Goal: Information Seeking & Learning: Learn about a topic

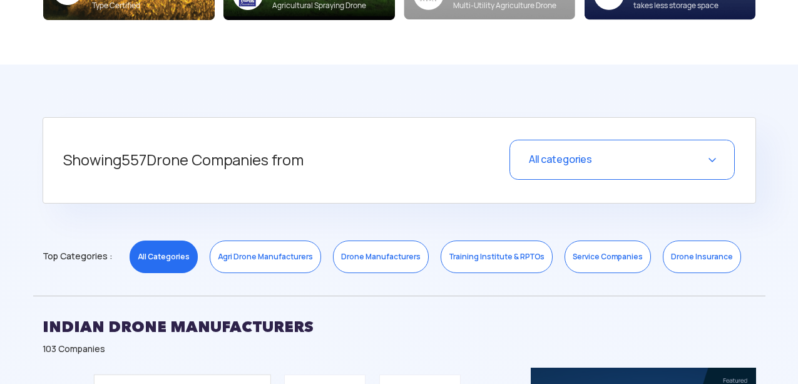
click at [570, 156] on span "All categories" at bounding box center [560, 159] width 63 height 13
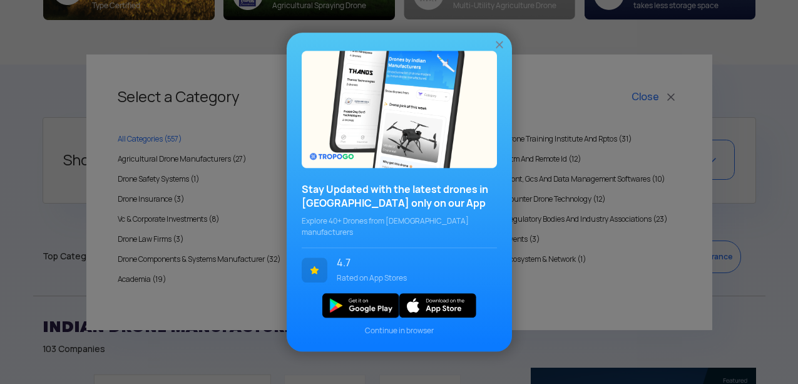
click at [74, 115] on div "Stay Updated with the latest drones in India only on our App Explore 40+ Drones…" at bounding box center [399, 192] width 798 height 384
click at [501, 45] on img at bounding box center [499, 44] width 13 height 13
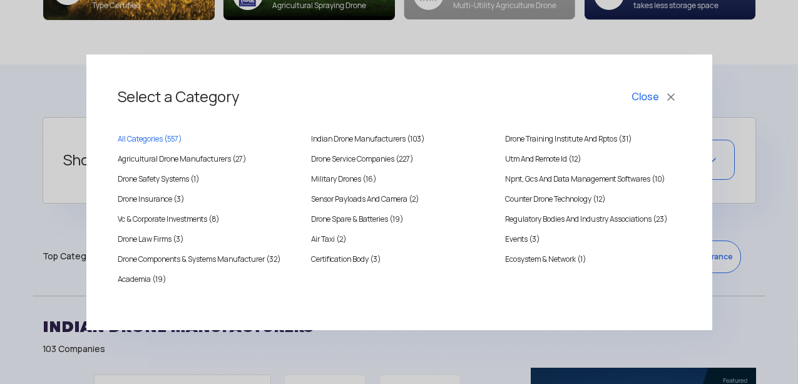
click at [647, 97] on button "Close" at bounding box center [655, 96] width 52 height 21
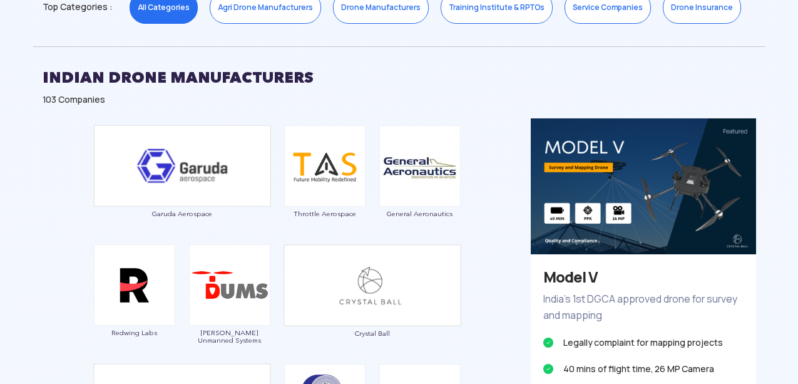
scroll to position [673, 0]
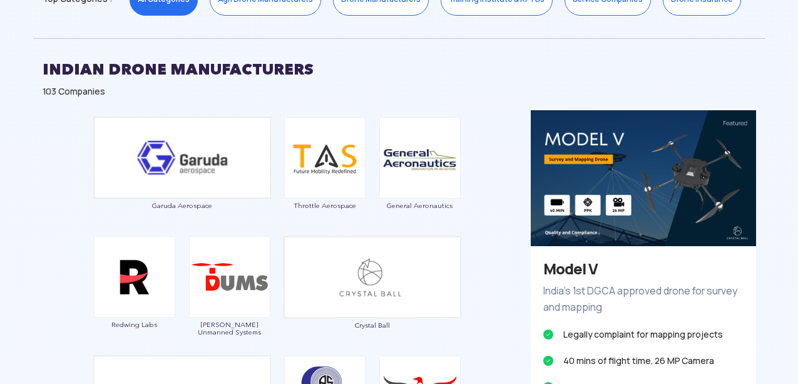
drag, startPoint x: 799, startPoint y: 20, endPoint x: 801, endPoint y: 74, distance: 53.9
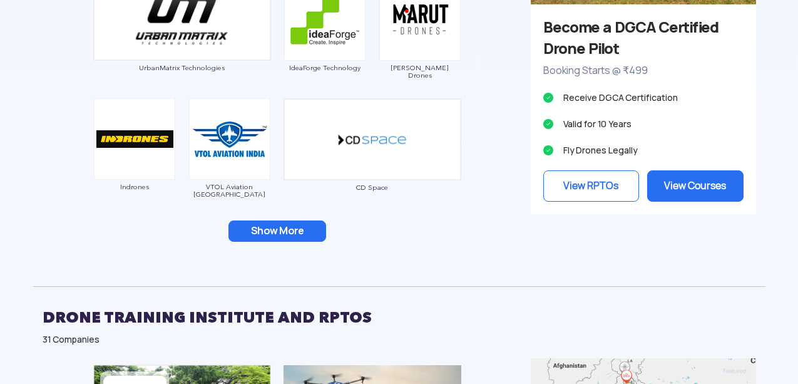
scroll to position [1271, 0]
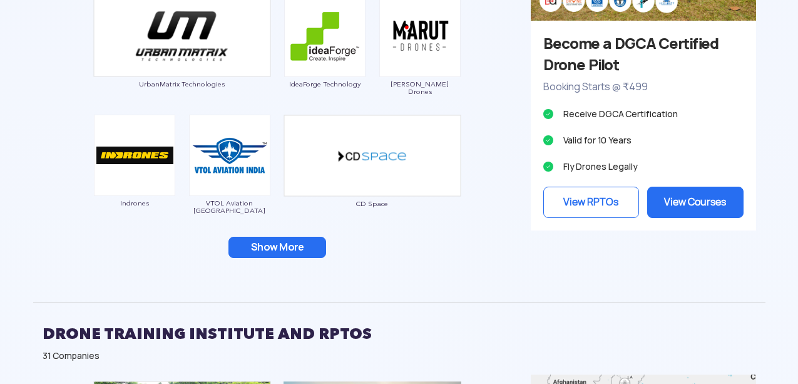
click at [259, 244] on button "Show More" at bounding box center [277, 247] width 98 height 21
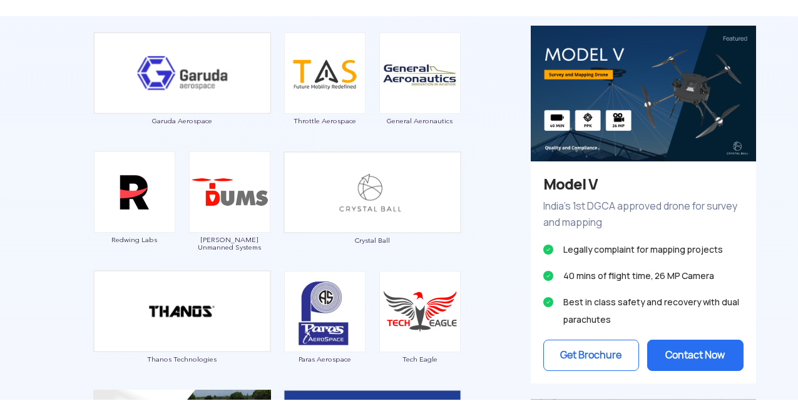
scroll to position [612, 0]
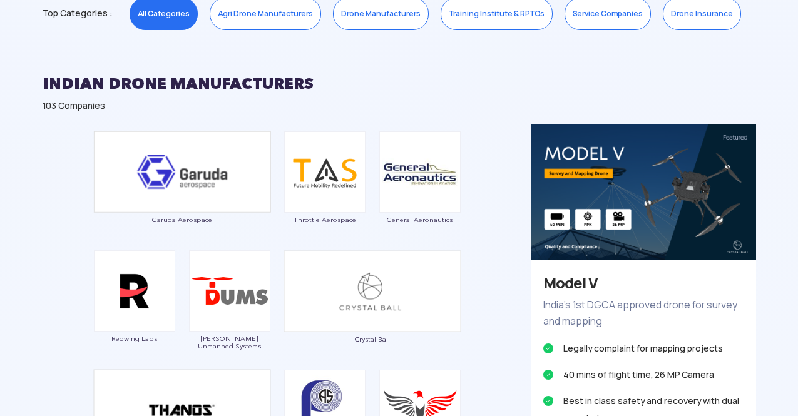
scroll to position [682, 0]
